Goal: Information Seeking & Learning: Check status

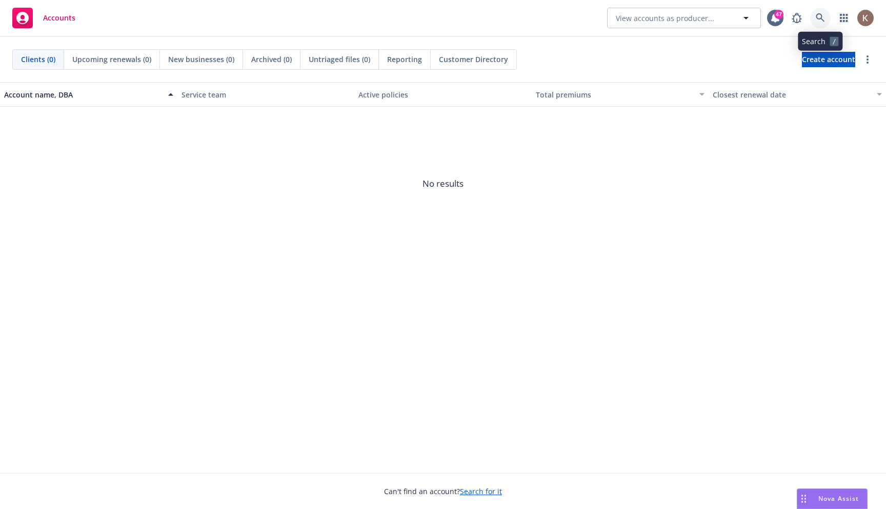
click at [817, 18] on icon at bounding box center [820, 17] width 9 height 9
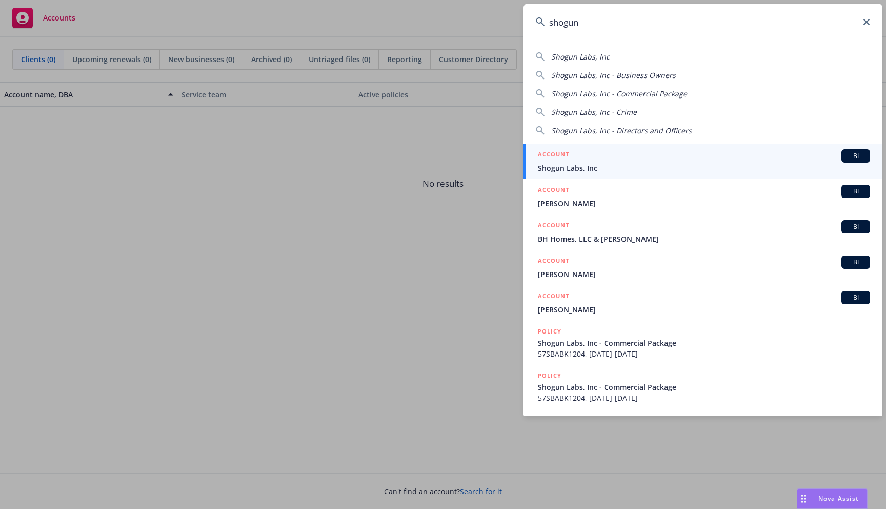
type input "shogun"
click at [697, 153] on div "ACCOUNT BI" at bounding box center [704, 155] width 332 height 13
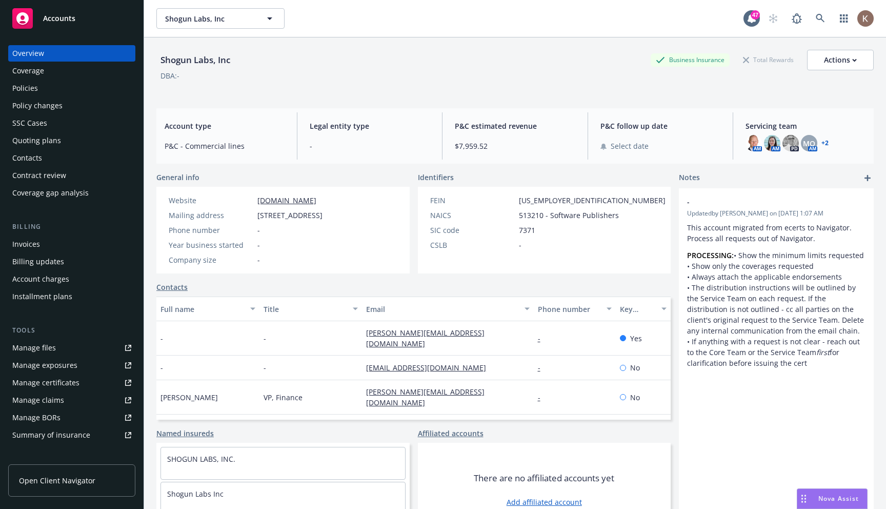
click at [38, 104] on div "Policy changes" at bounding box center [37, 105] width 50 height 16
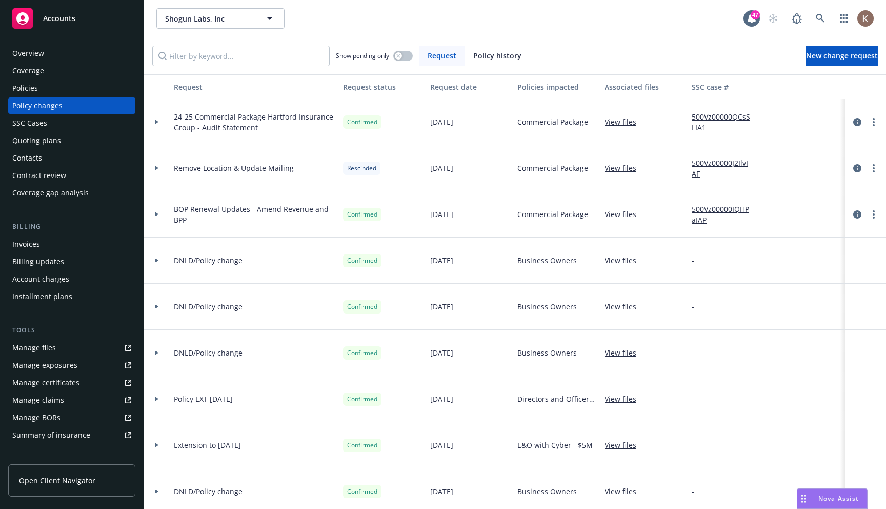
click at [158, 167] on icon at bounding box center [157, 168] width 4 height 4
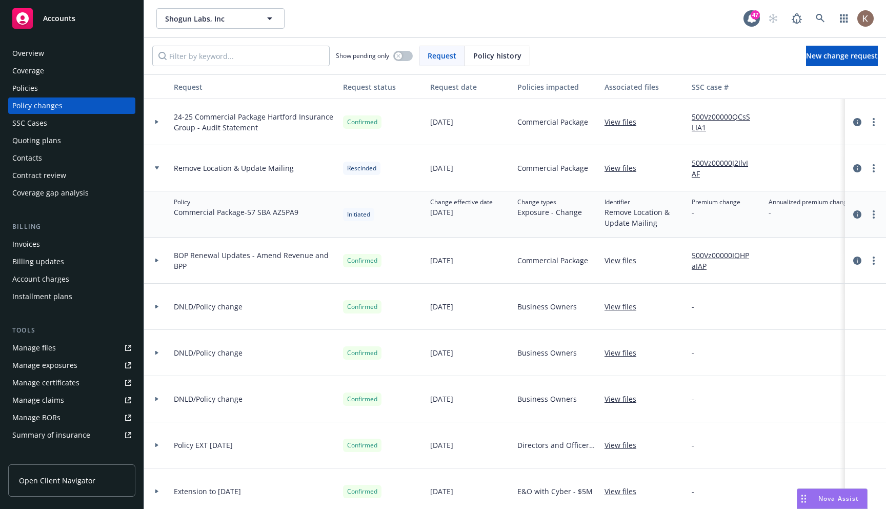
click at [491, 64] on div "Policy history" at bounding box center [497, 55] width 65 height 19
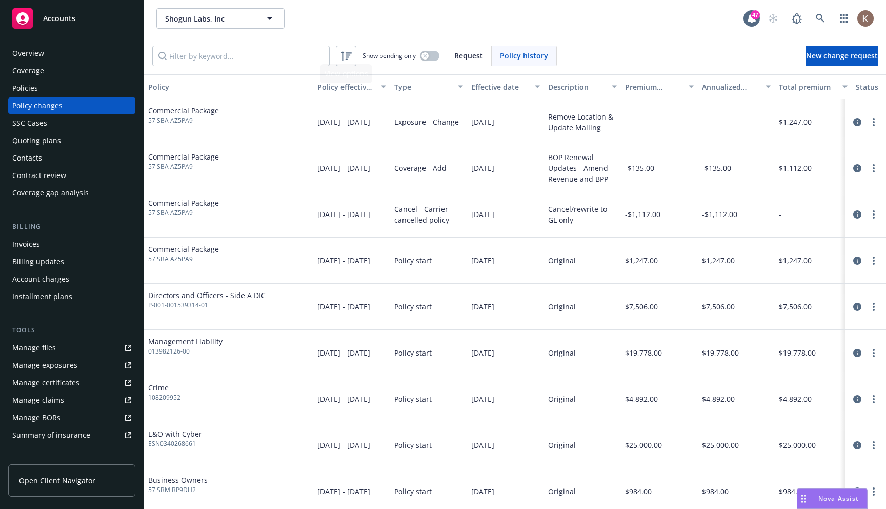
click at [464, 57] on span "Request" at bounding box center [469, 55] width 29 height 11
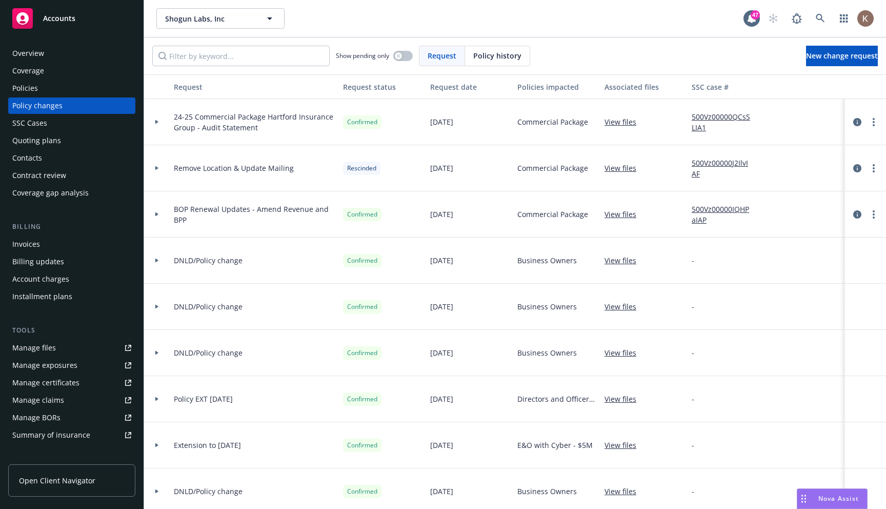
click at [162, 166] on div at bounding box center [156, 168] width 17 height 4
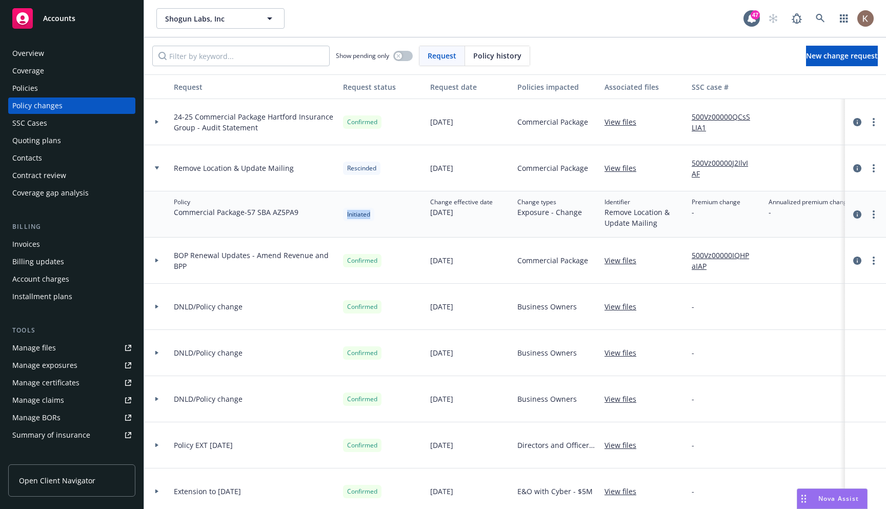
drag, startPoint x: 372, startPoint y: 215, endPoint x: 347, endPoint y: 216, distance: 25.2
click at [347, 216] on div "Initiated" at bounding box center [358, 214] width 31 height 13
copy span "Initiated"
